Goal: Task Accomplishment & Management: Use online tool/utility

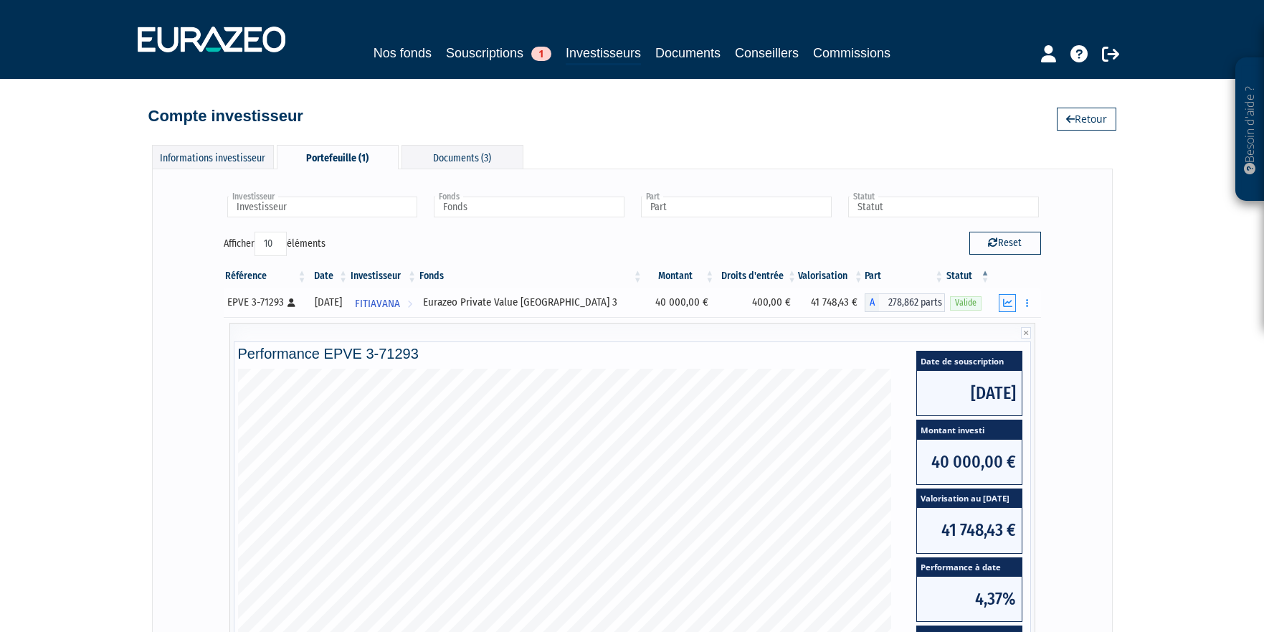
click at [1007, 302] on icon "button" at bounding box center [1007, 302] width 9 height 9
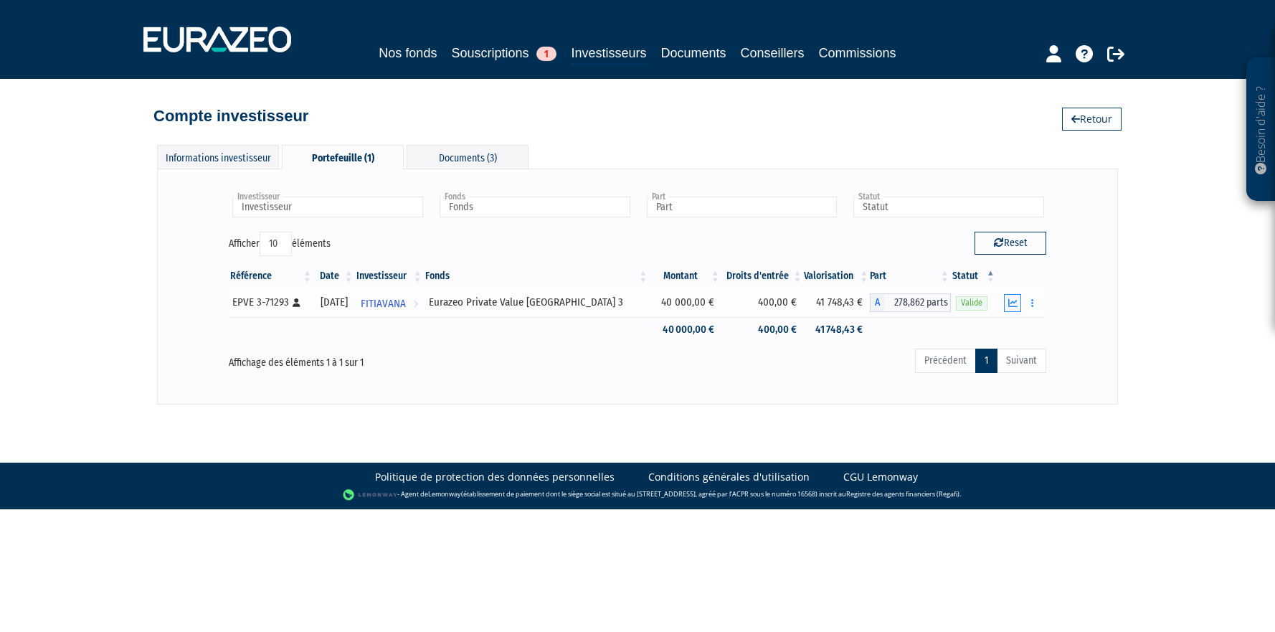
click at [1009, 299] on icon "button" at bounding box center [1012, 302] width 9 height 9
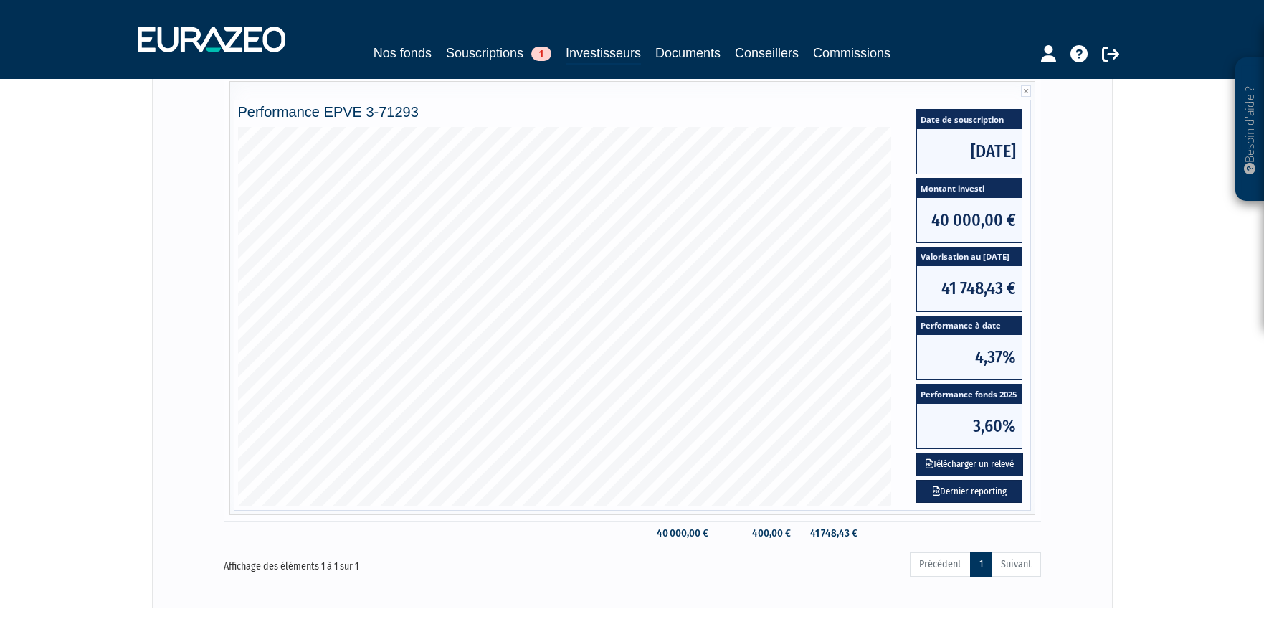
scroll to position [323, 0]
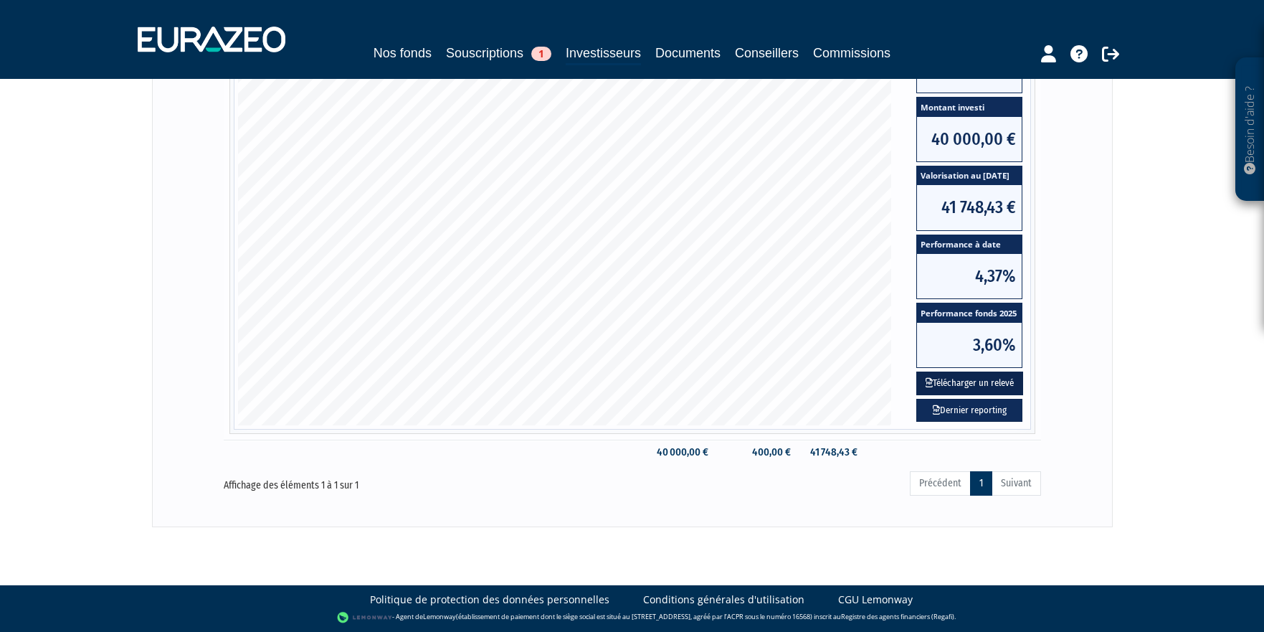
click at [972, 378] on button "Télécharger un relevé" at bounding box center [969, 383] width 107 height 24
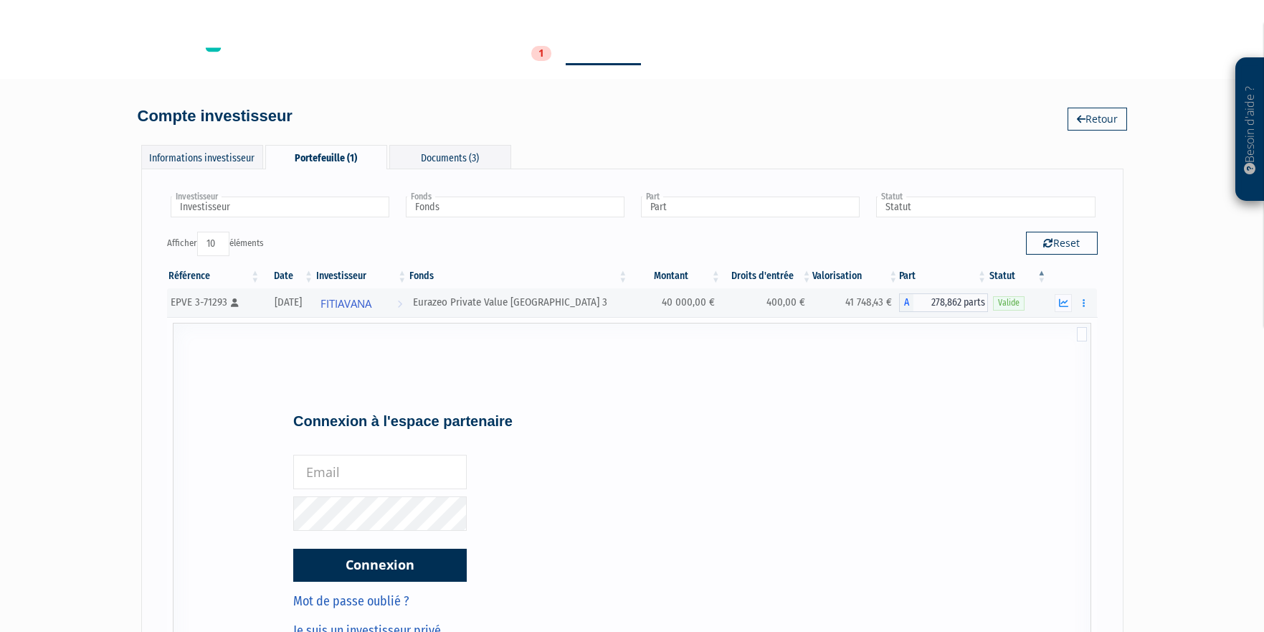
type input "backoffice@chevalblanc-patrimoine.fr"
click at [430, 470] on input "backoffice@chevalblanc-patrimoine.fr" at bounding box center [380, 472] width 174 height 34
click at [625, 443] on div "Connexion à l'espace partenaire backoffice@chevalblanc-patrimoine.fr Connexion" at bounding box center [456, 527] width 347 height 270
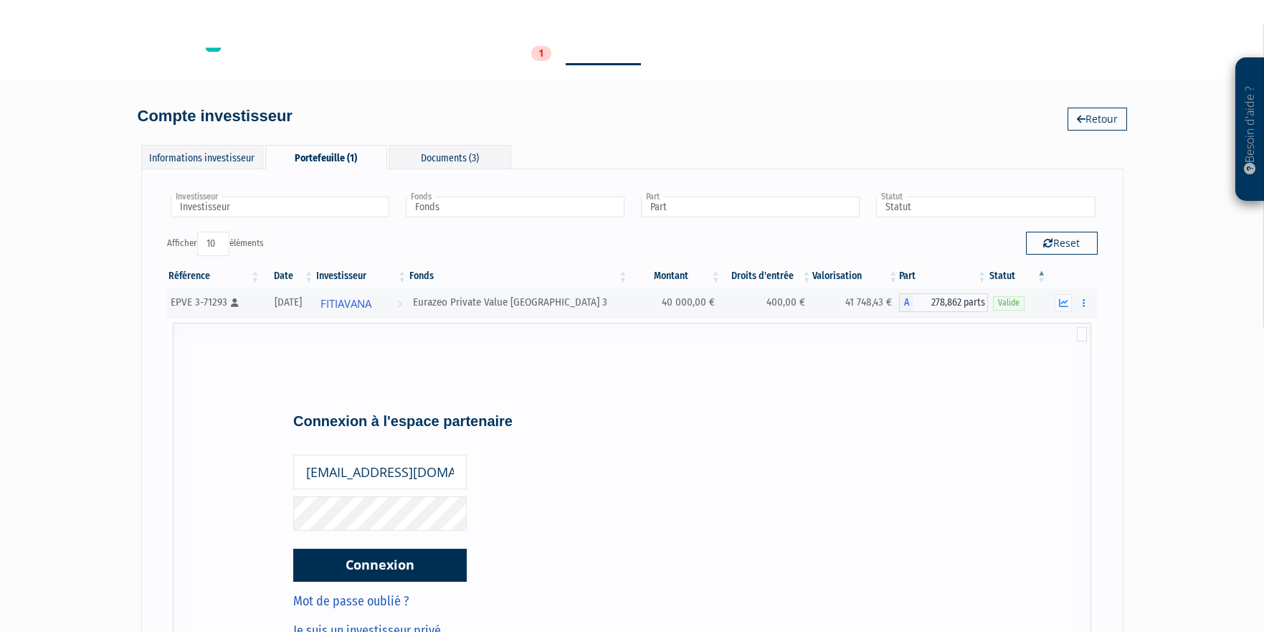
click at [378, 575] on button "Connexion" at bounding box center [380, 565] width 174 height 33
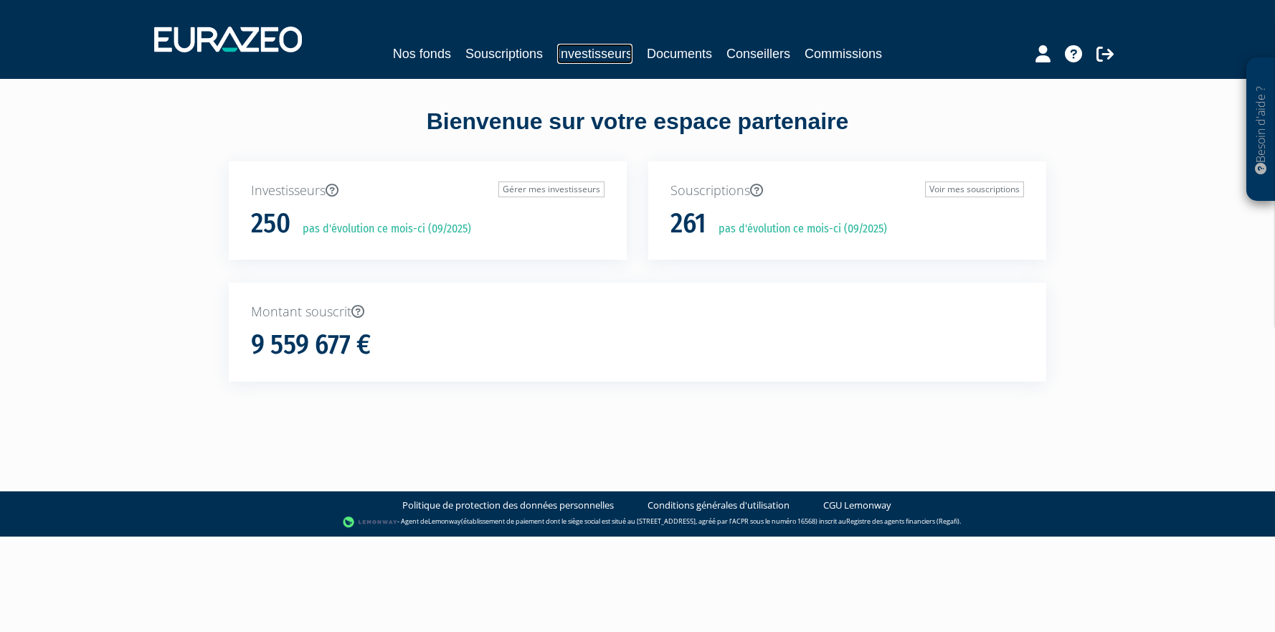
click at [597, 51] on link "Investisseurs" at bounding box center [594, 54] width 75 height 20
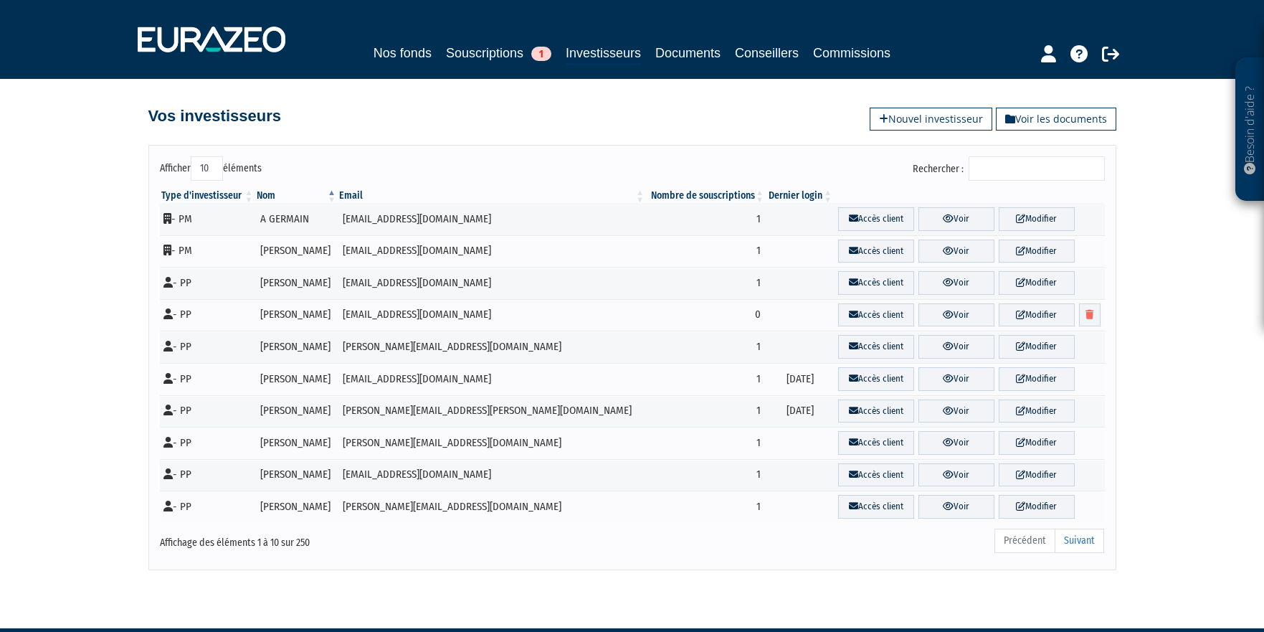
click at [1038, 172] on input "Rechercher :" at bounding box center [1037, 168] width 136 height 24
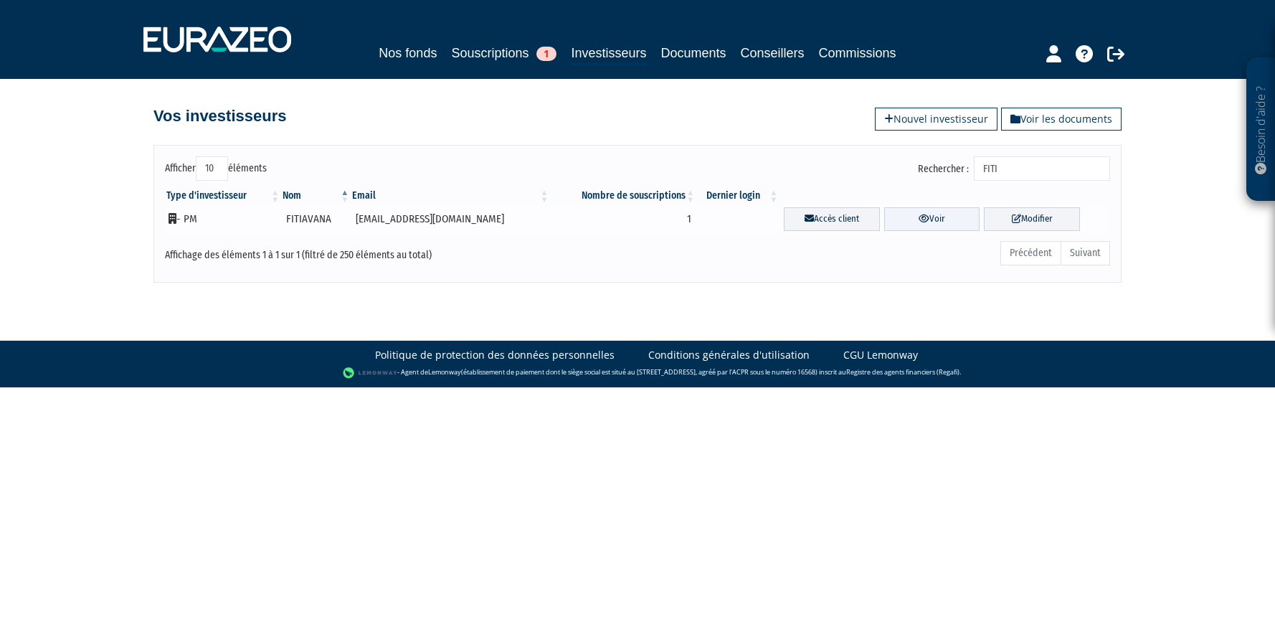
type input "FITI"
click at [926, 219] on link "Voir" at bounding box center [932, 219] width 96 height 24
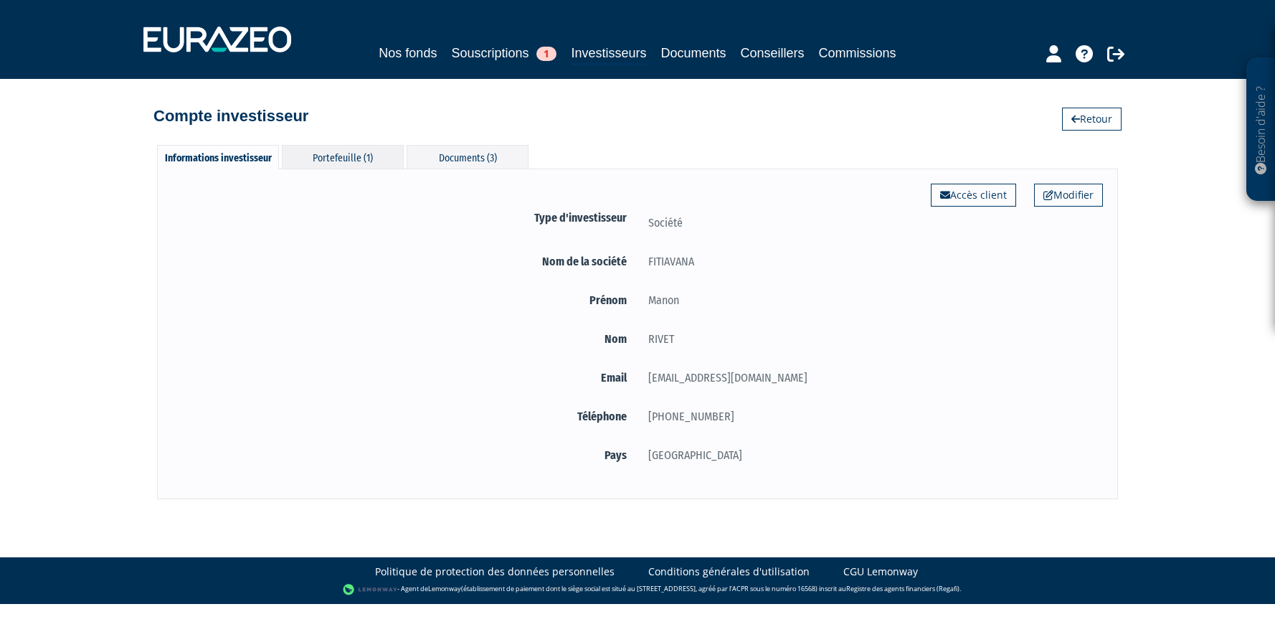
click at [363, 161] on div "Portefeuille (1)" at bounding box center [343, 157] width 122 height 24
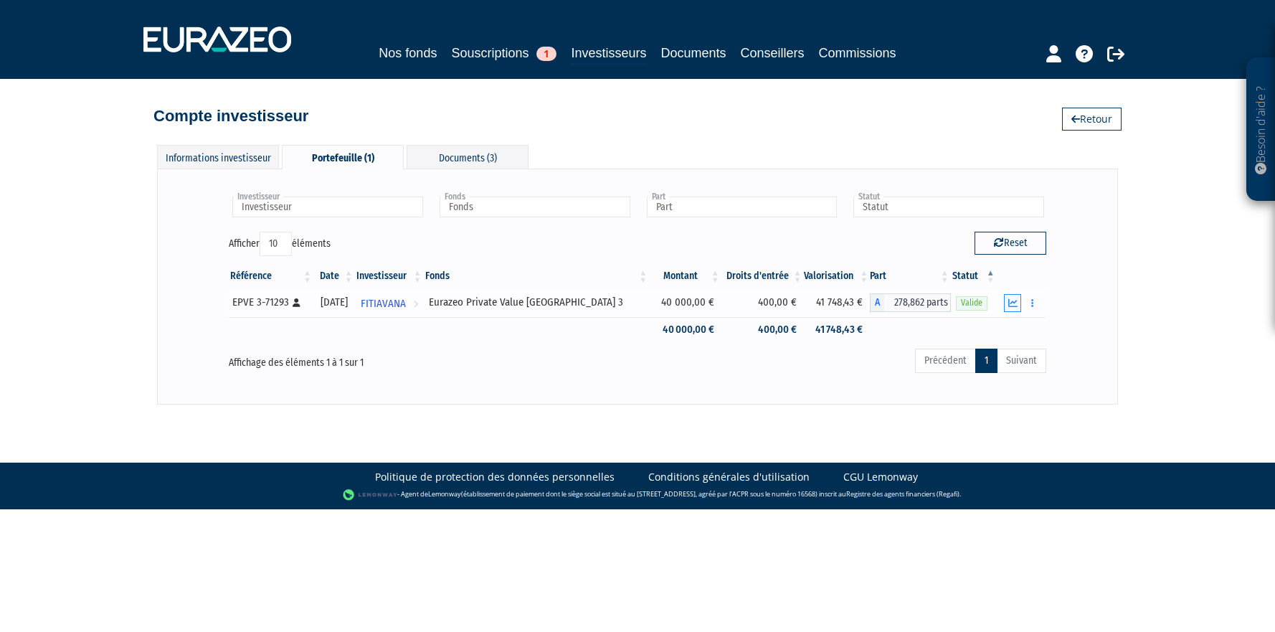
click at [1007, 295] on button "button" at bounding box center [1012, 303] width 17 height 18
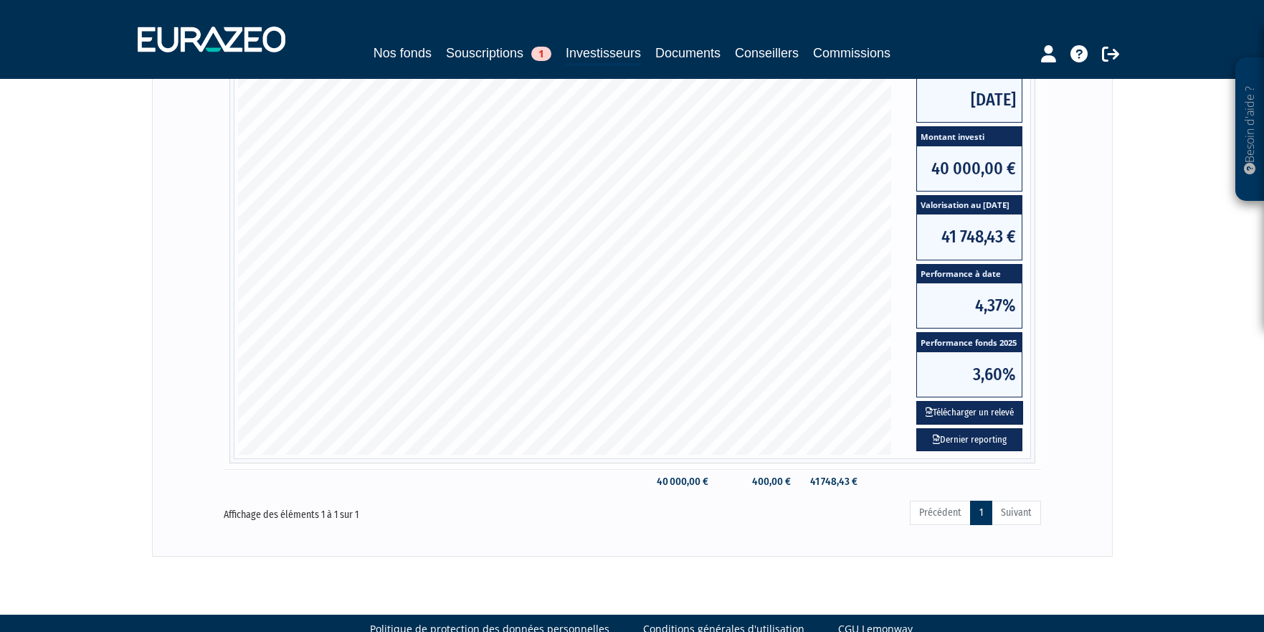
scroll to position [323, 0]
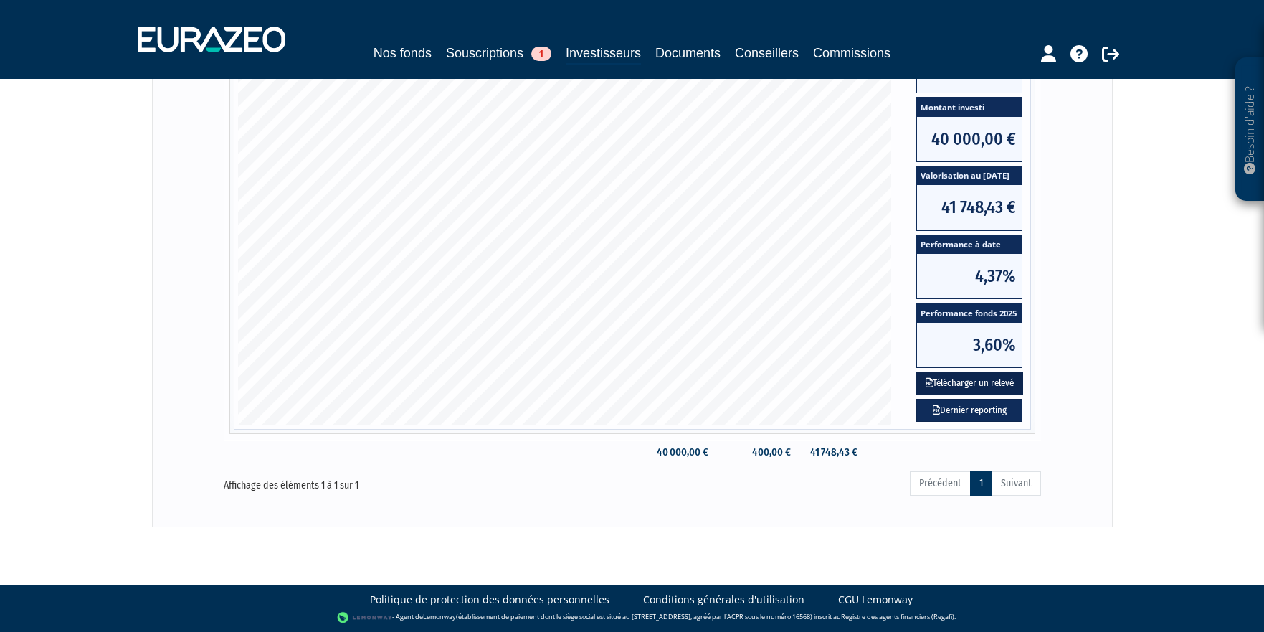
click at [982, 385] on button "Télécharger un relevé" at bounding box center [969, 383] width 107 height 24
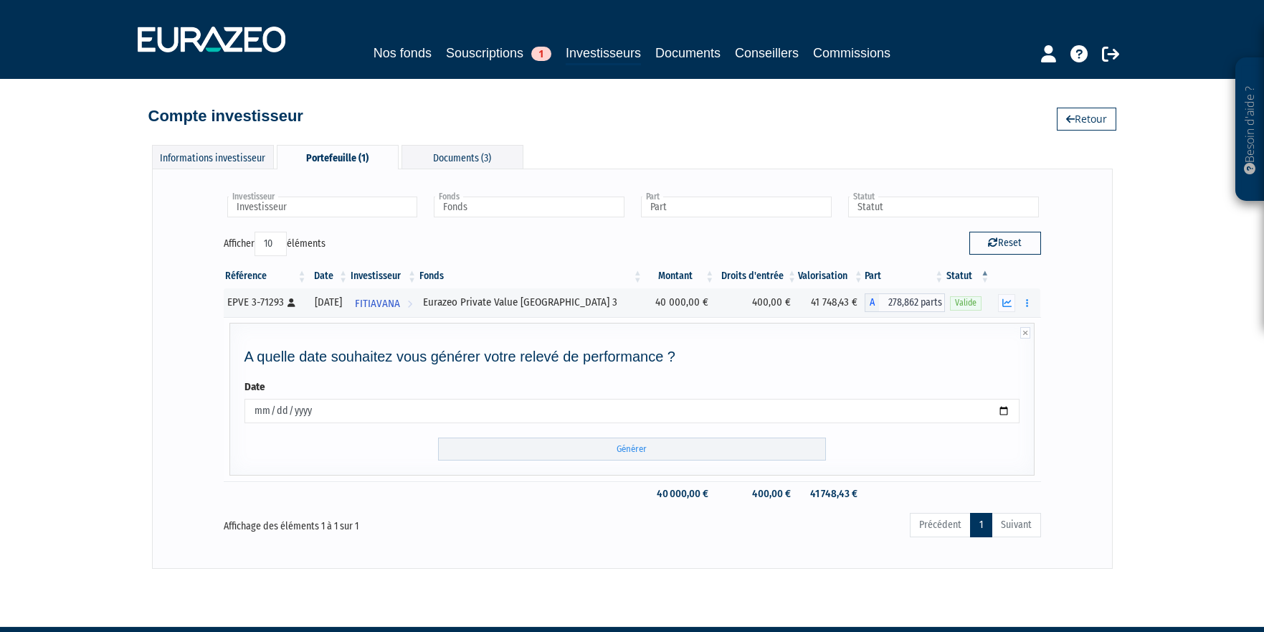
click at [626, 436] on form "Date [DATE] Générer" at bounding box center [633, 419] width 776 height 81
click at [624, 440] on input "Générer" at bounding box center [632, 449] width 388 height 24
click at [1005, 305] on icon "button" at bounding box center [1006, 302] width 9 height 9
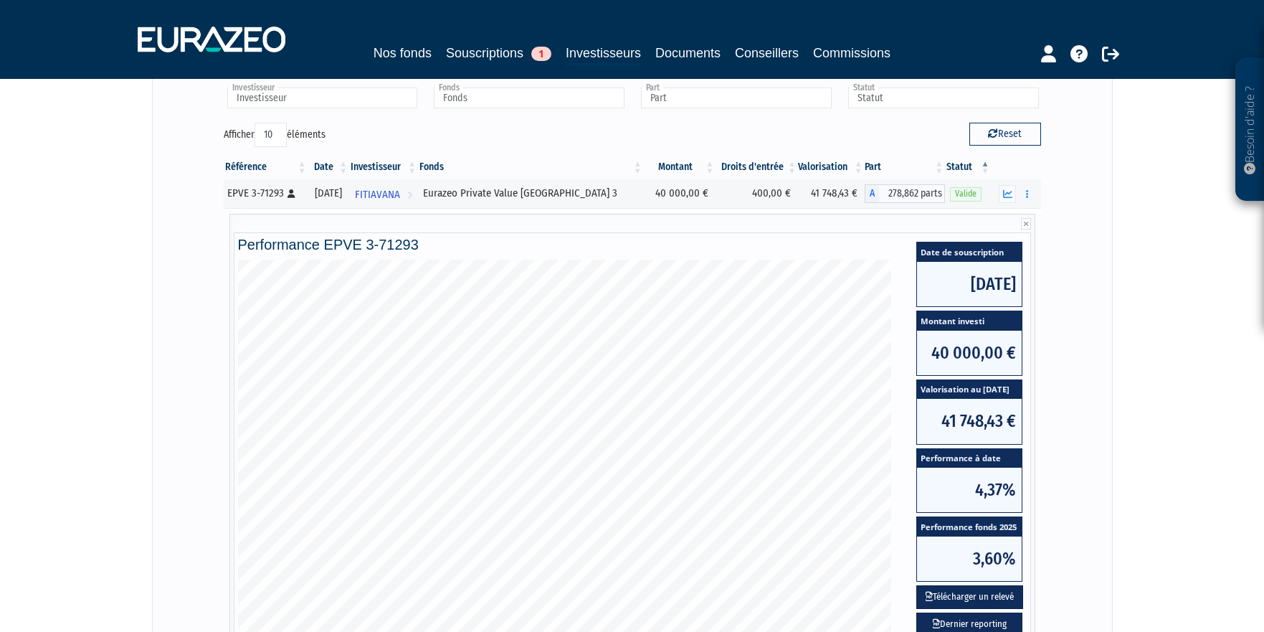
scroll to position [239, 0]
